Goal: Browse casually: Explore the website without a specific task or goal

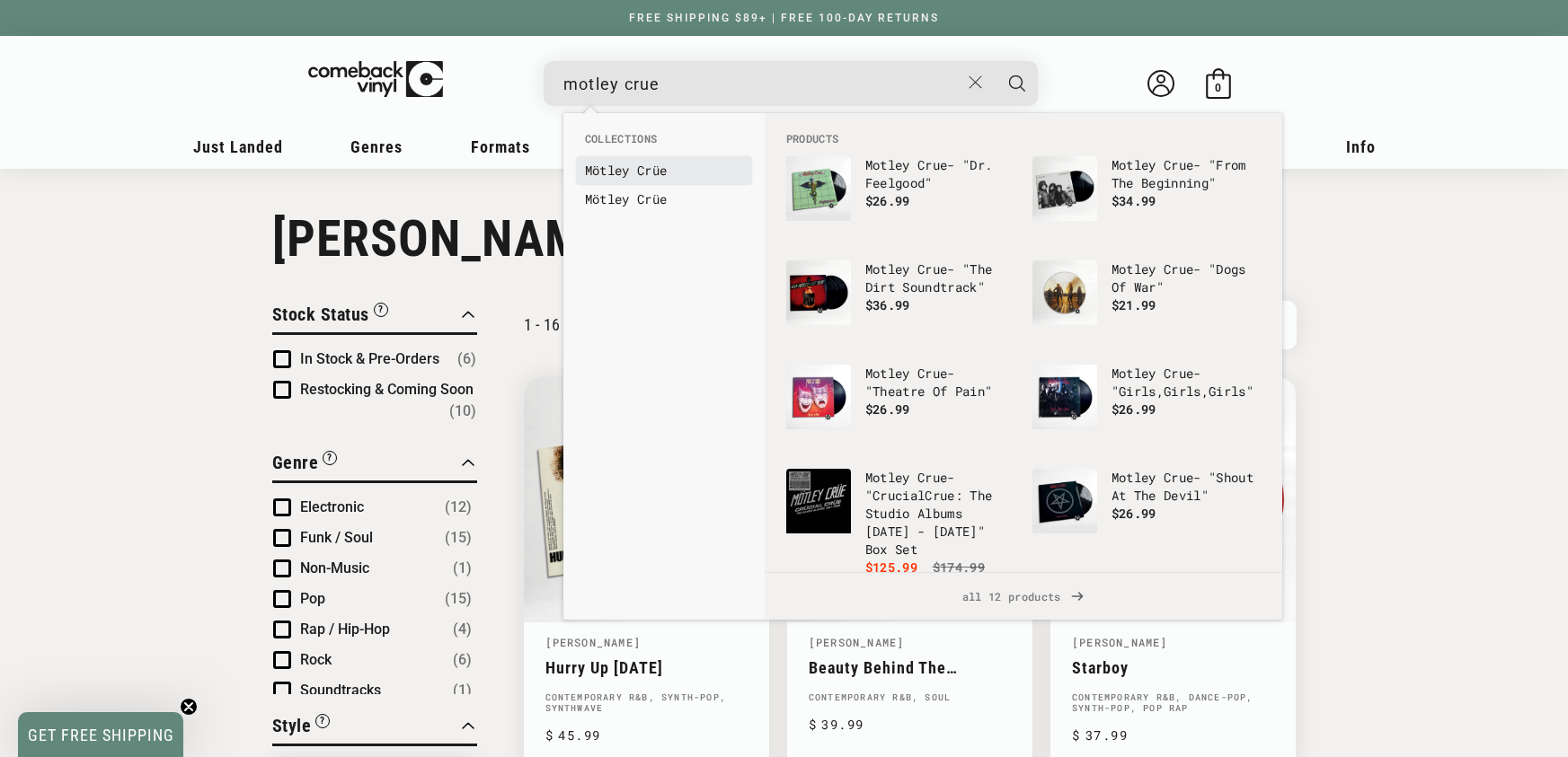
type input "motley crue"
click at [624, 164] on link "Mötley Crüe" at bounding box center [664, 170] width 158 height 18
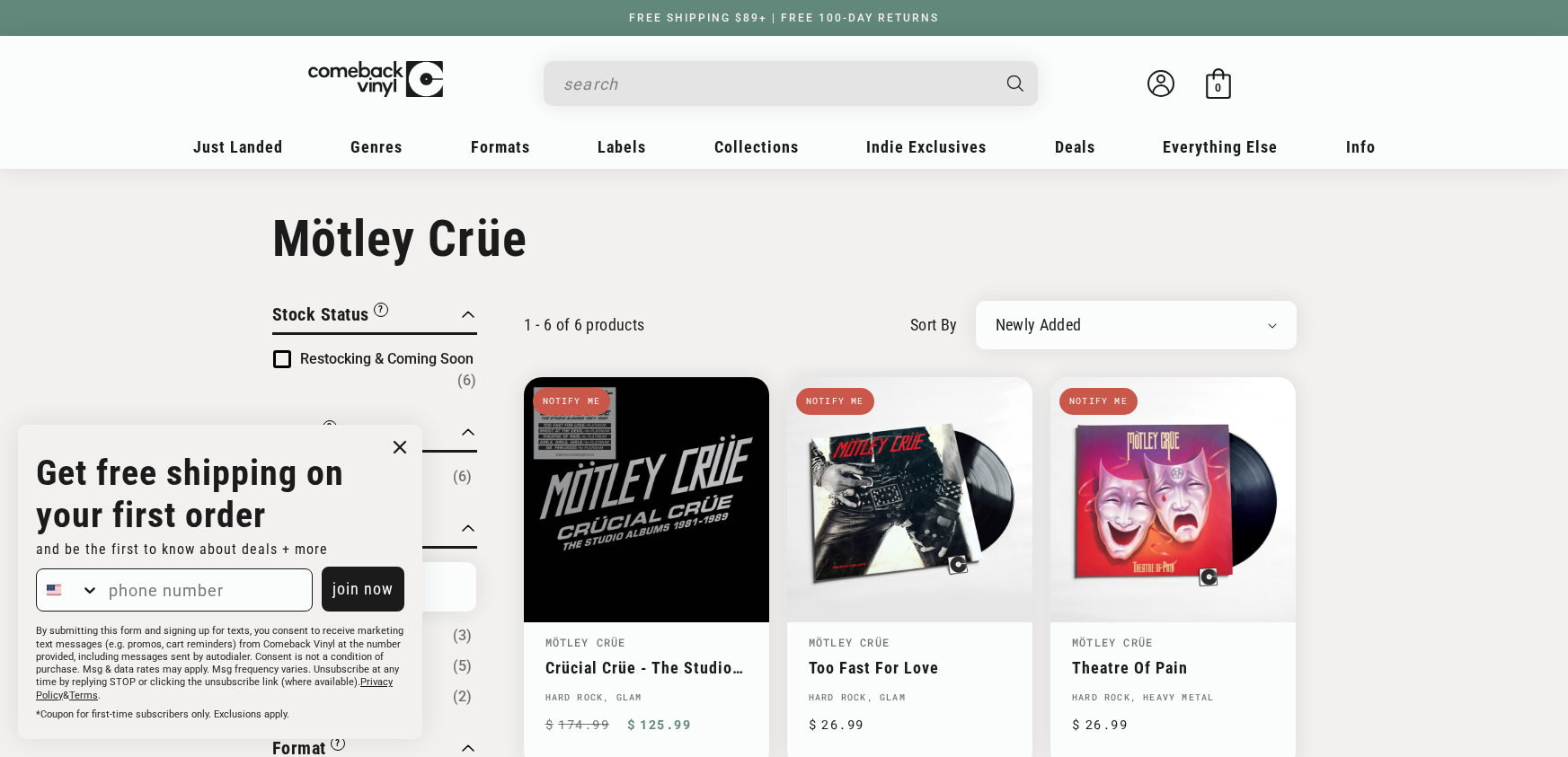
click at [659, 222] on h1 "Collection: Mötley Crüe" at bounding box center [784, 239] width 1024 height 59
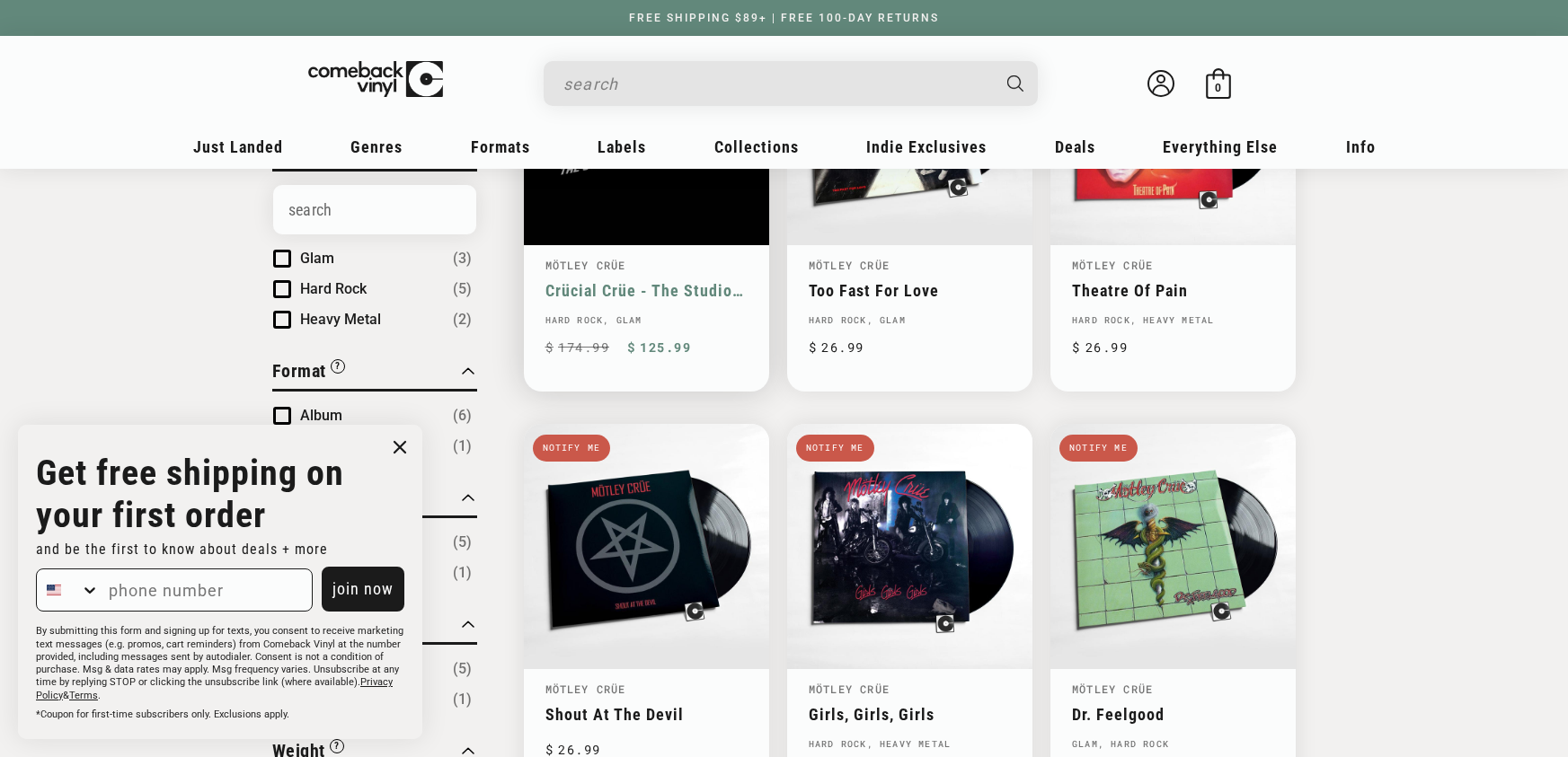
scroll to position [406, 0]
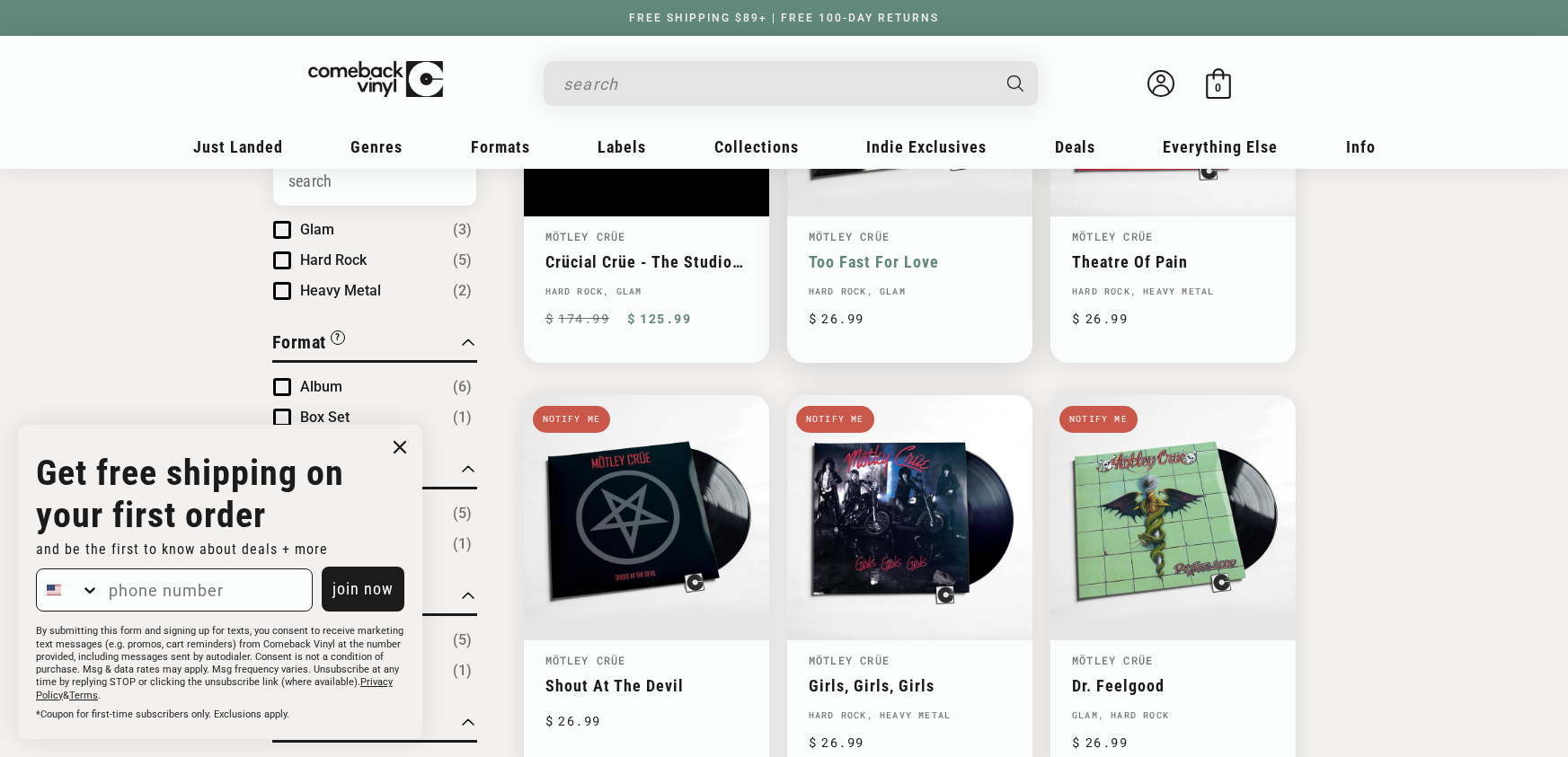
click at [869, 239] on link "Mötley Crüe" at bounding box center [849, 236] width 81 height 15
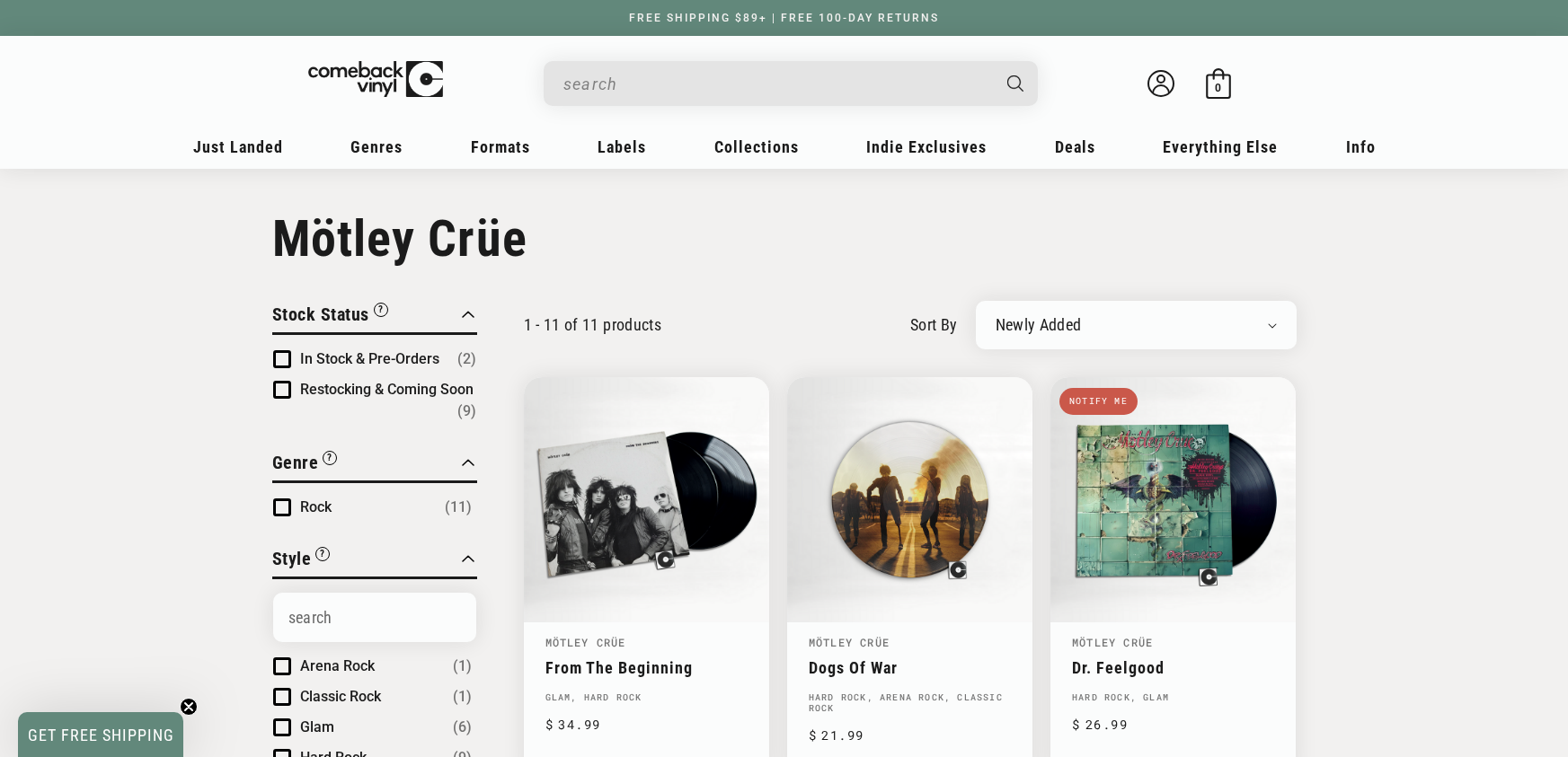
scroll to position [341, 0]
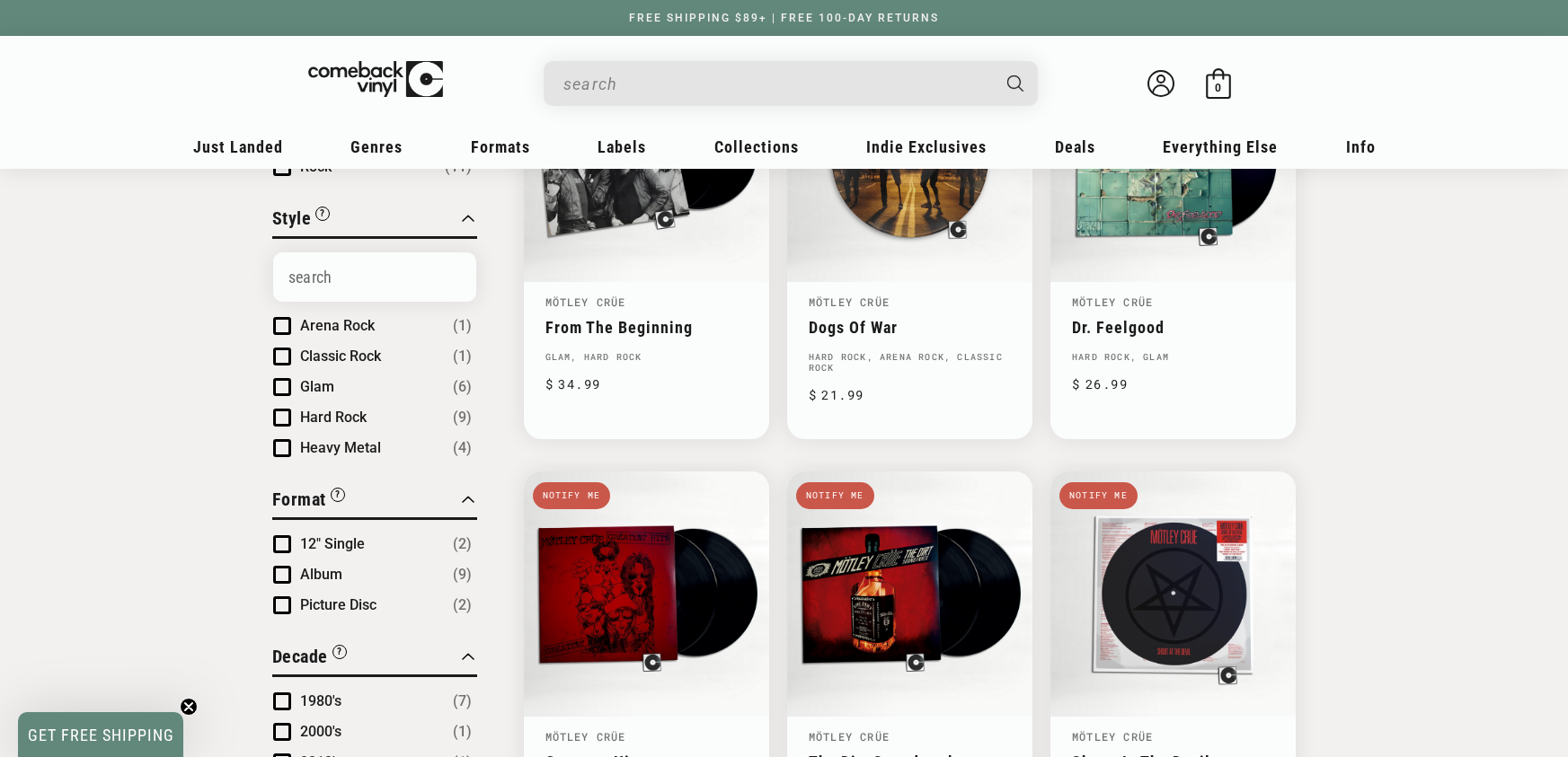
click at [875, 318] on link "Dogs Of War" at bounding box center [910, 327] width 202 height 19
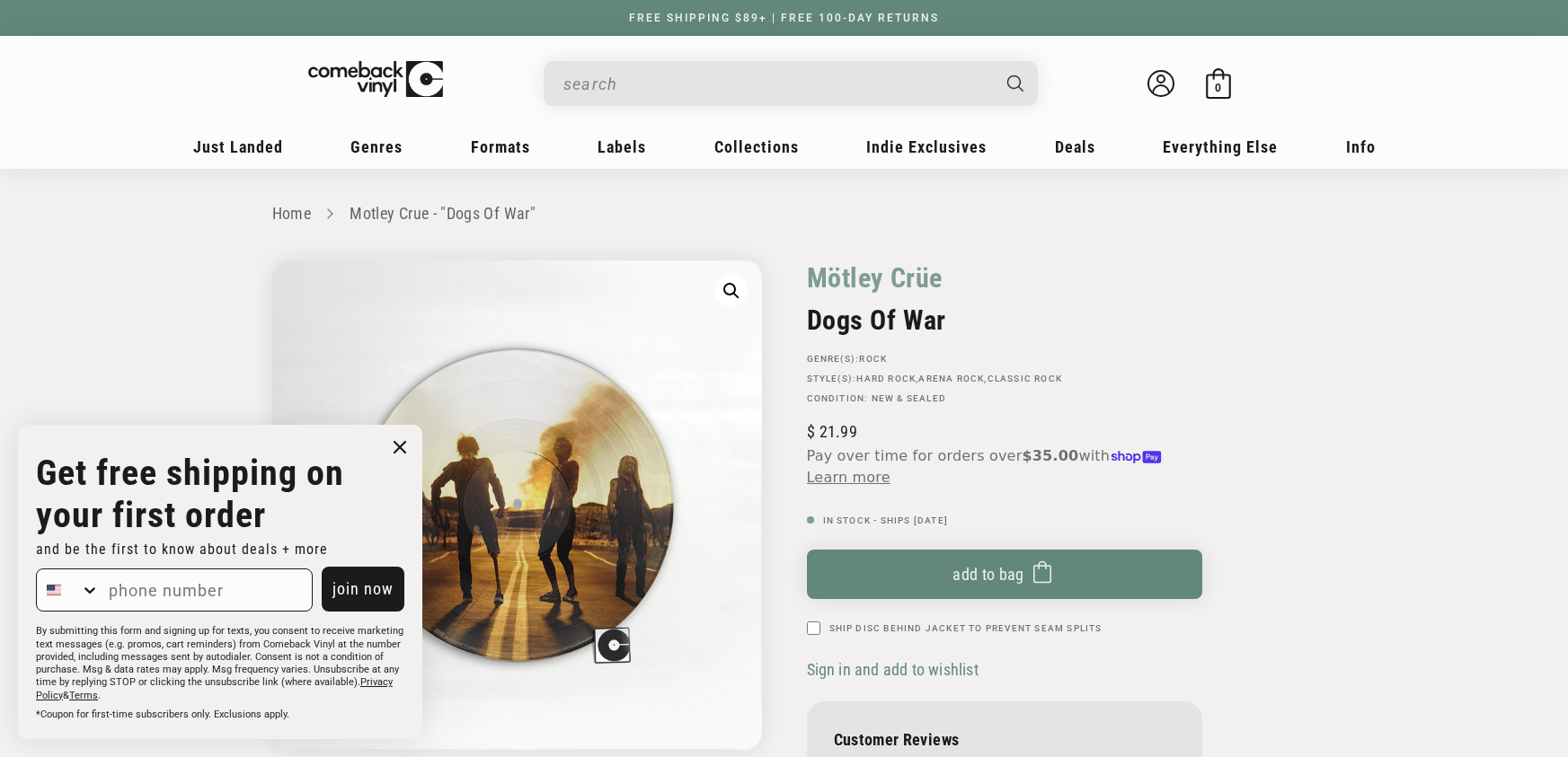
click at [652, 82] on input "When autocomplete results are available use up and down arrows to review and en…" at bounding box center [777, 84] width 426 height 37
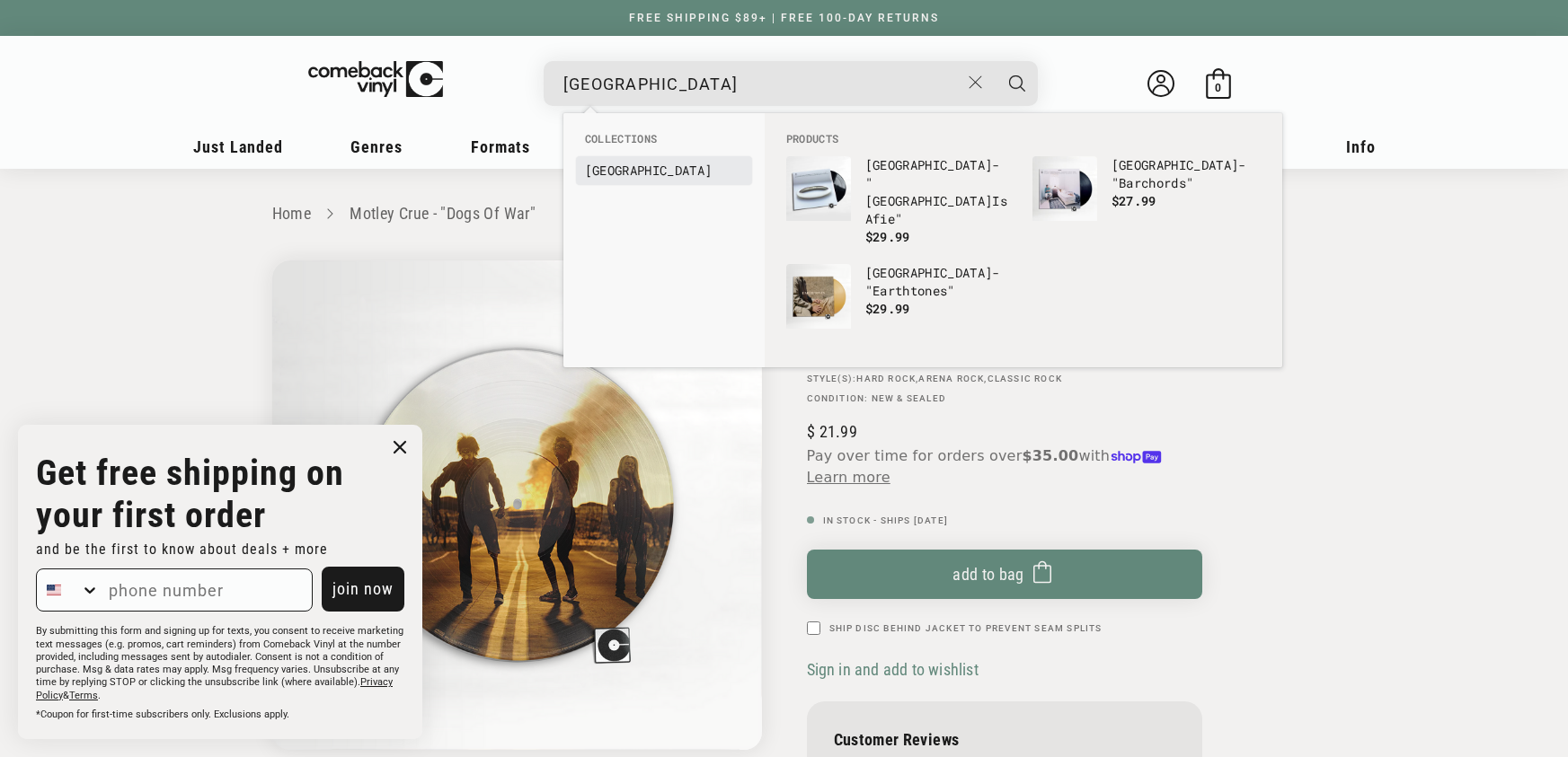
type input "bahamas"
click at [625, 170] on b "Bahamas" at bounding box center [648, 170] width 127 height 17
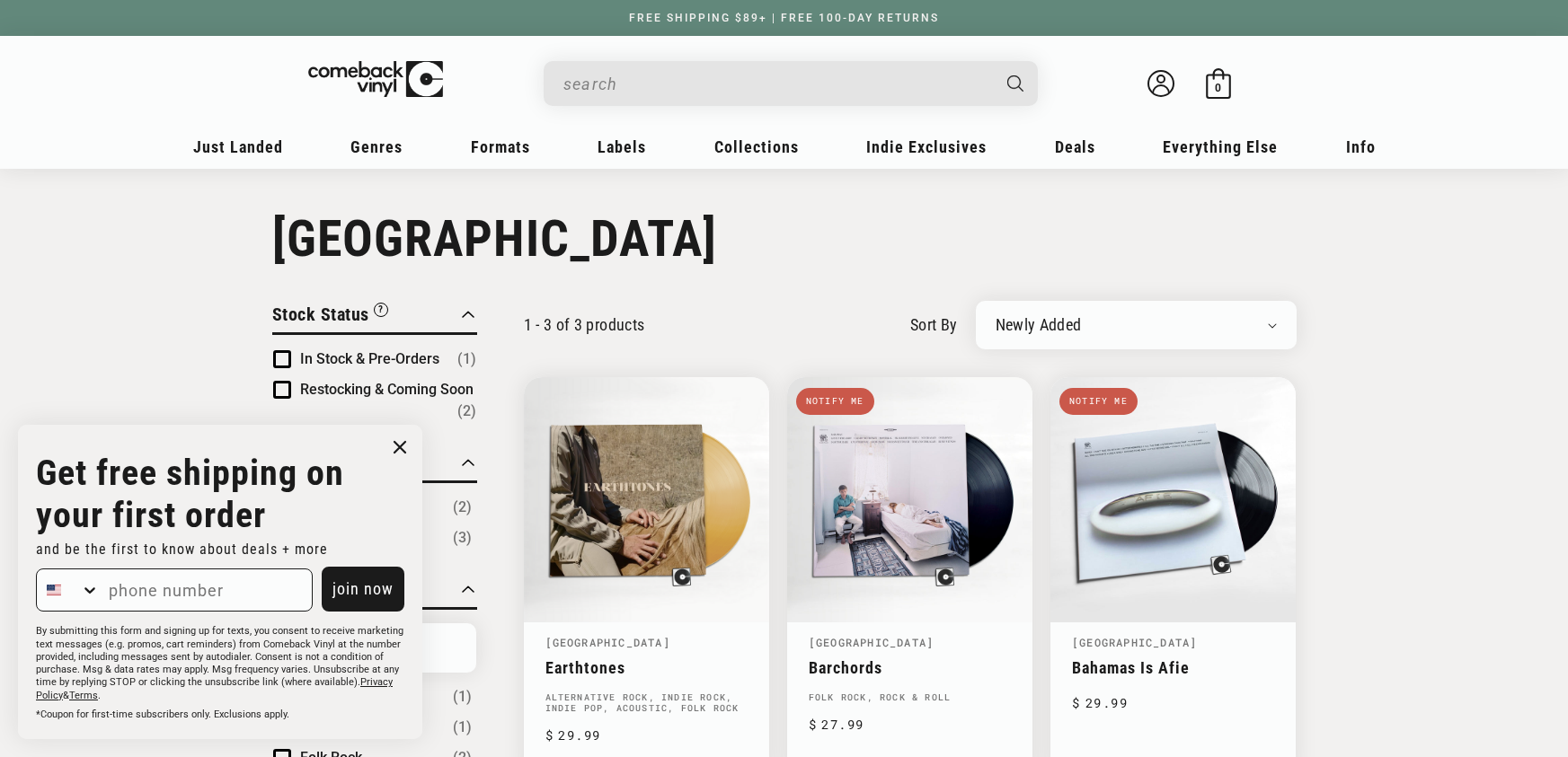
click at [665, 74] on input "When autocomplete results are available use up and down arrows to review and en…" at bounding box center [777, 84] width 426 height 37
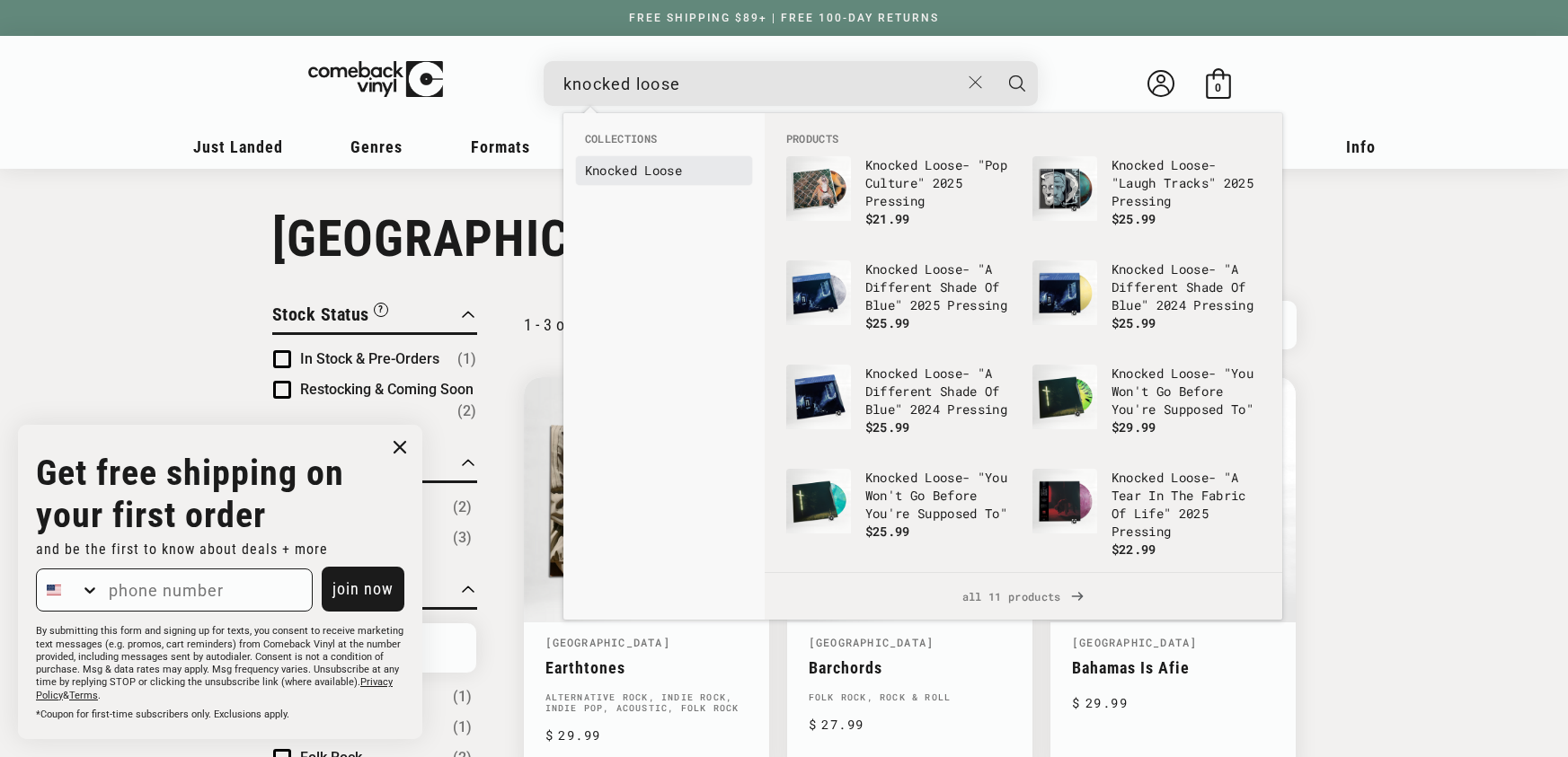
type input "knocked loose"
click at [649, 168] on b "Loose" at bounding box center [663, 170] width 38 height 17
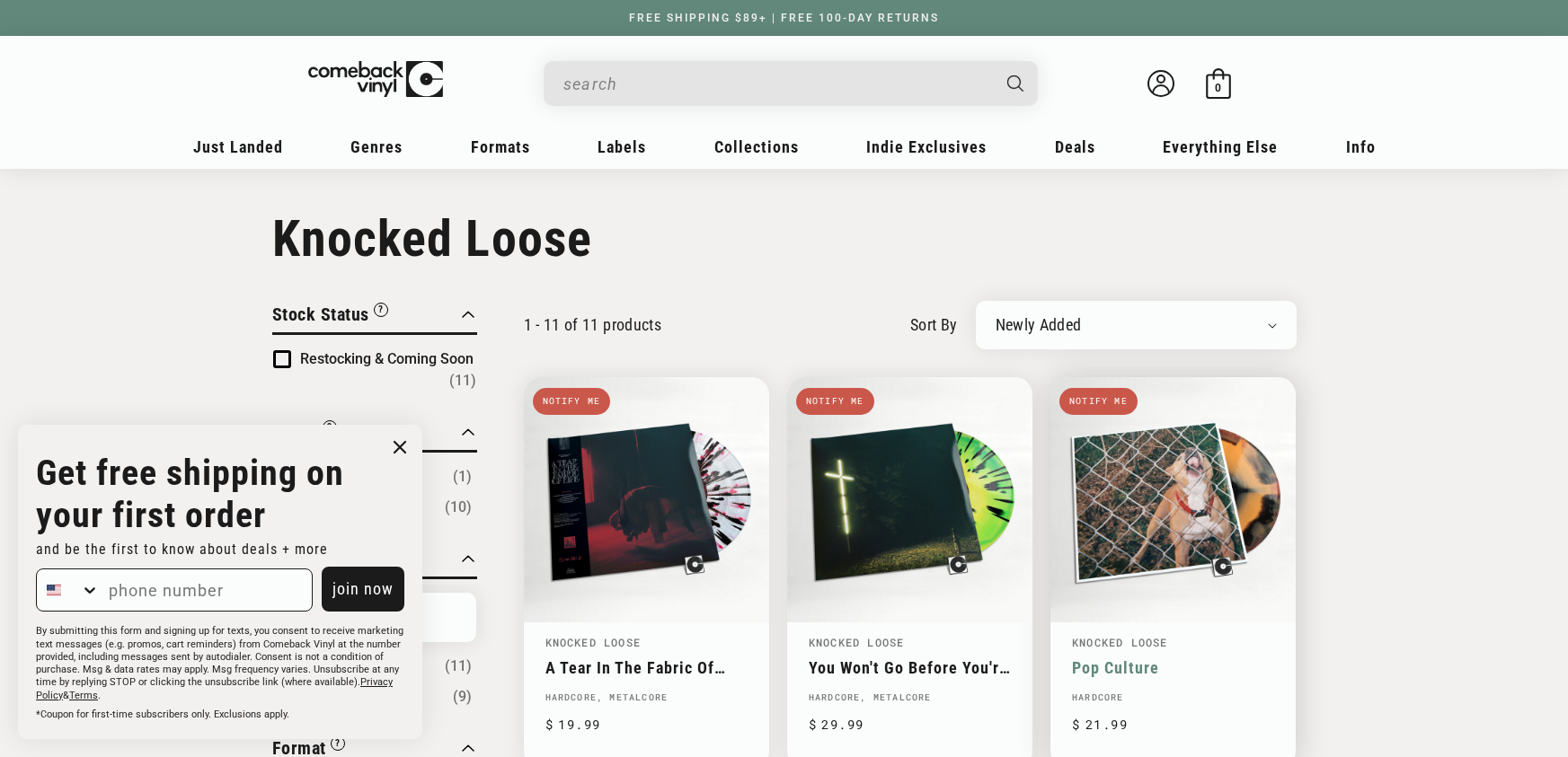
click at [1139, 659] on link "Pop Culture" at bounding box center [1173, 668] width 202 height 19
